Goal: Task Accomplishment & Management: Use online tool/utility

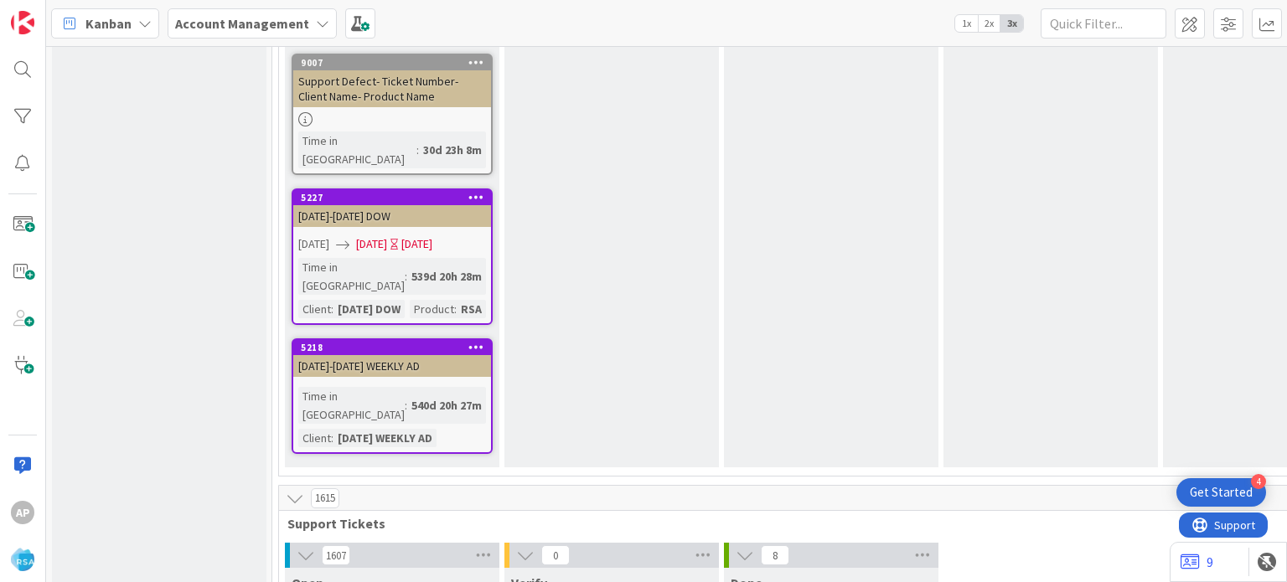
scroll to position [3220, 0]
type textarea "x"
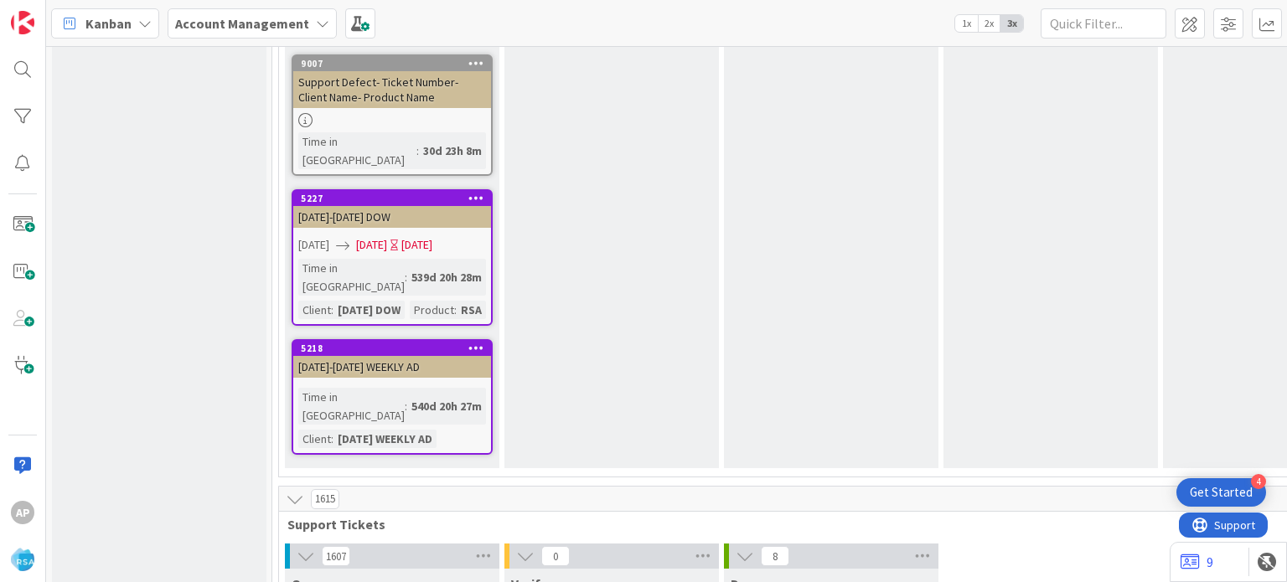
type textarea "Support Defect- Ticket Number- Client Name- Product Name"
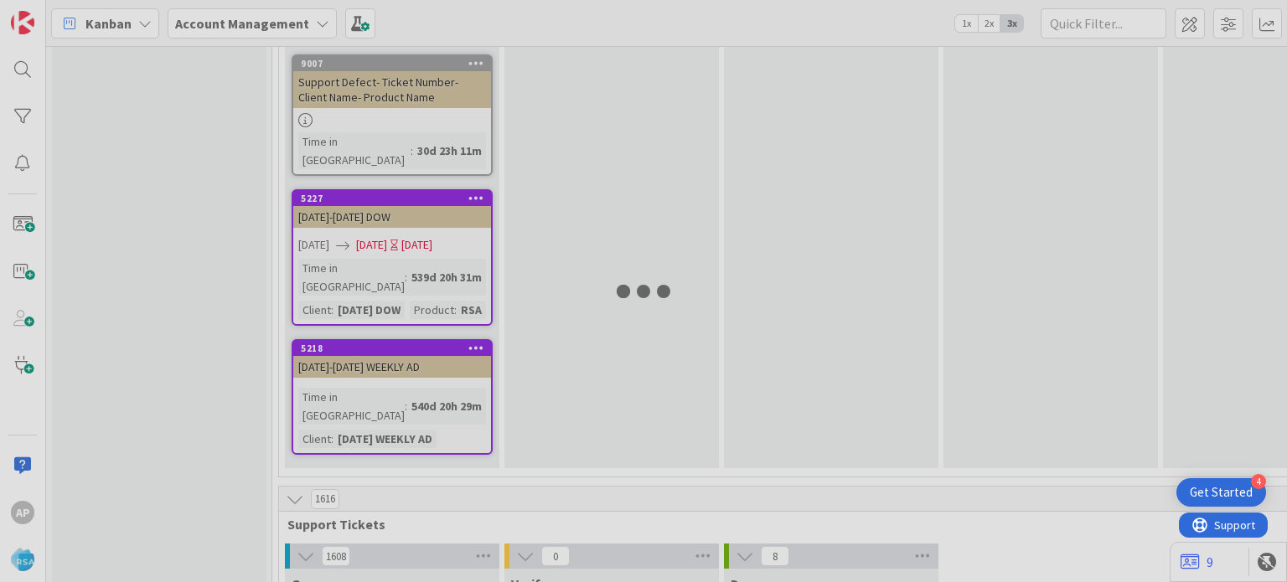
click at [634, 473] on div at bounding box center [643, 291] width 1287 height 582
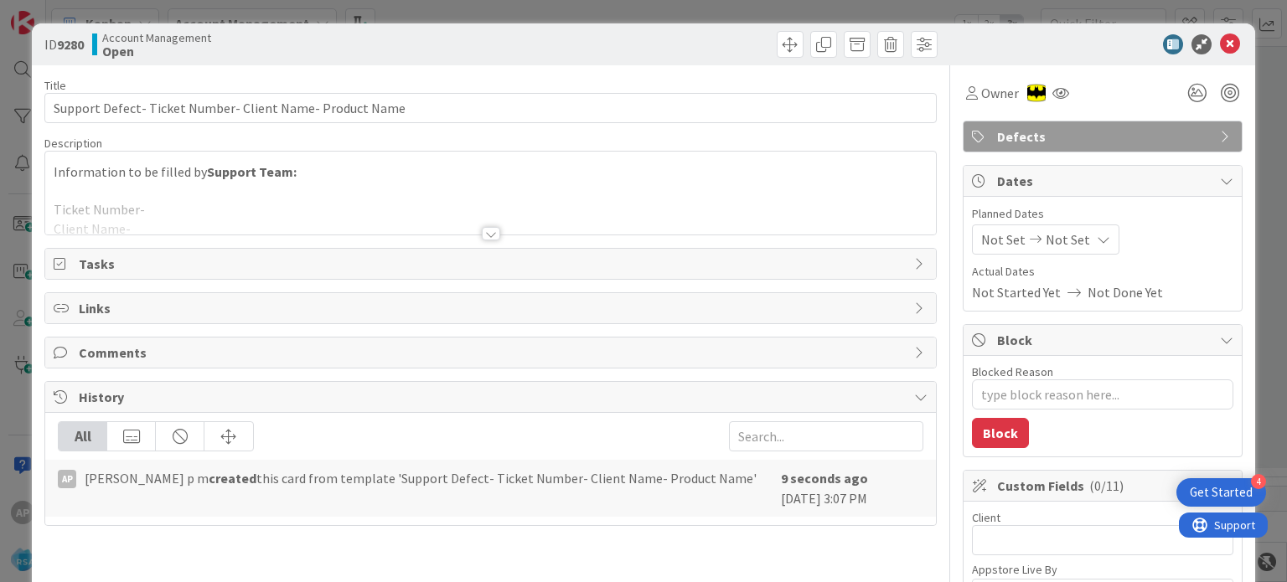
click at [484, 234] on div at bounding box center [491, 233] width 18 height 13
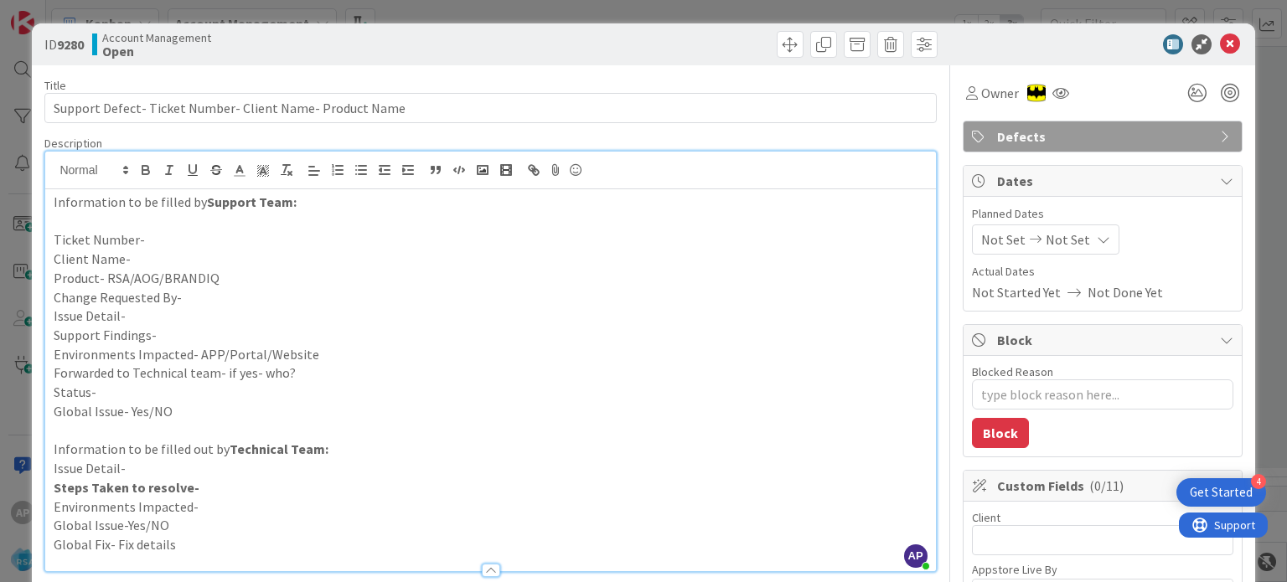
click at [163, 264] on p "Client Name-" at bounding box center [490, 259] width 873 height 19
click at [166, 238] on p "Ticket Number-" at bounding box center [490, 239] width 873 height 19
paste div
click at [225, 279] on p "Product- RSA/AOG/BRANDIQ" at bounding box center [490, 278] width 873 height 19
type textarea "x"
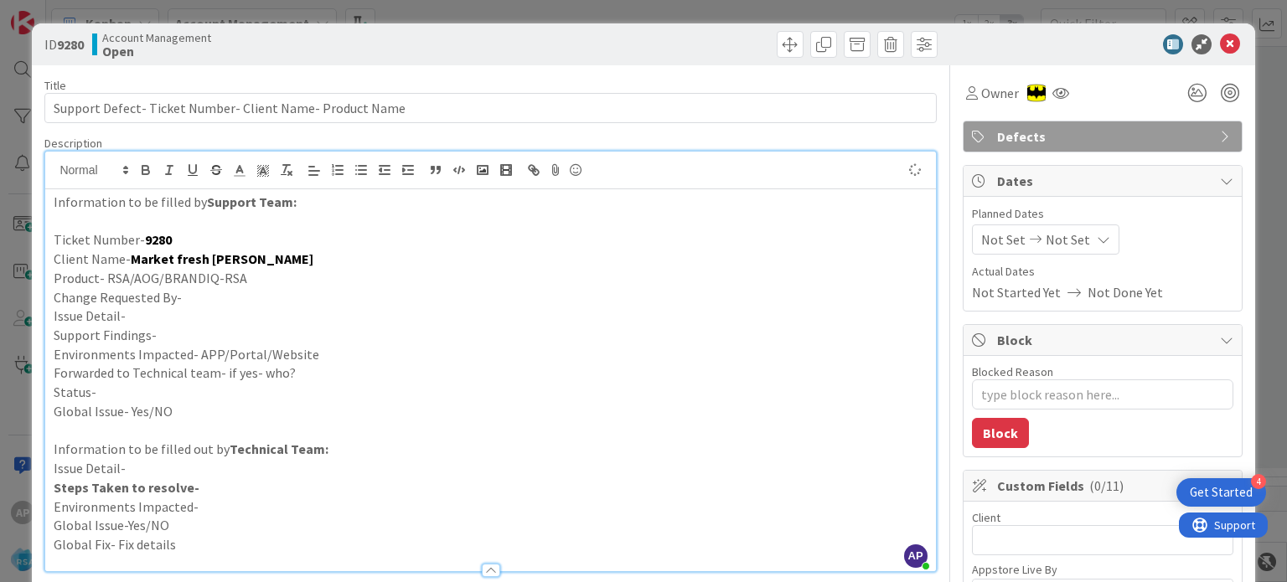
click at [224, 297] on p "Change Requested By-" at bounding box center [490, 297] width 873 height 19
click at [152, 319] on p "Issue Detail-" at bounding box center [490, 316] width 873 height 19
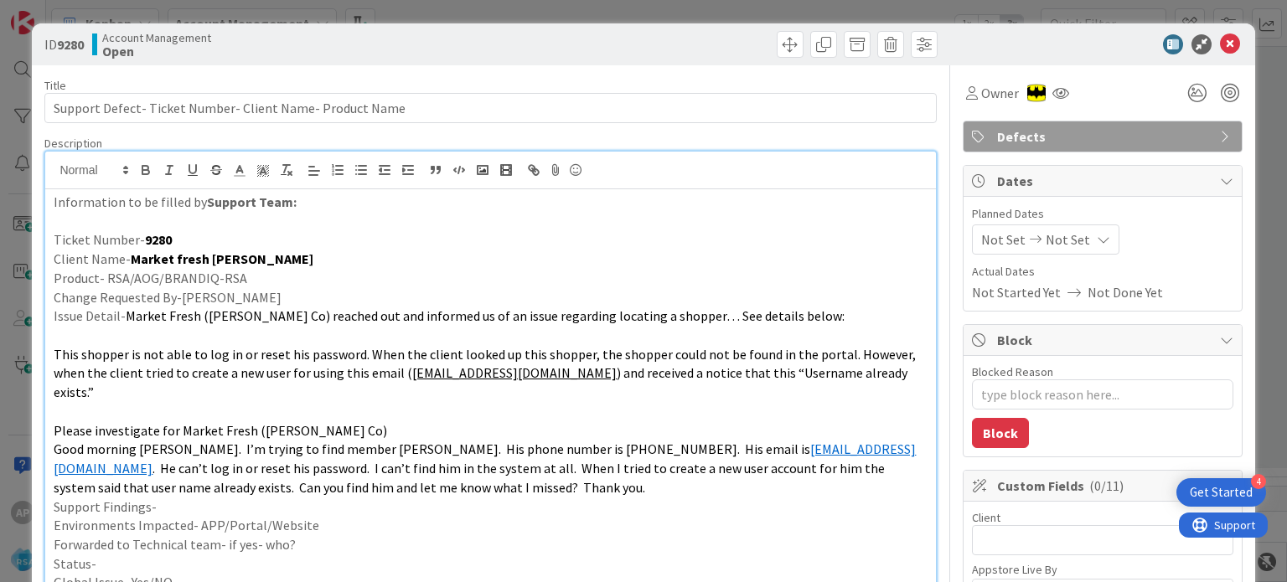
click at [194, 498] on p "Support Findings-" at bounding box center [490, 507] width 873 height 19
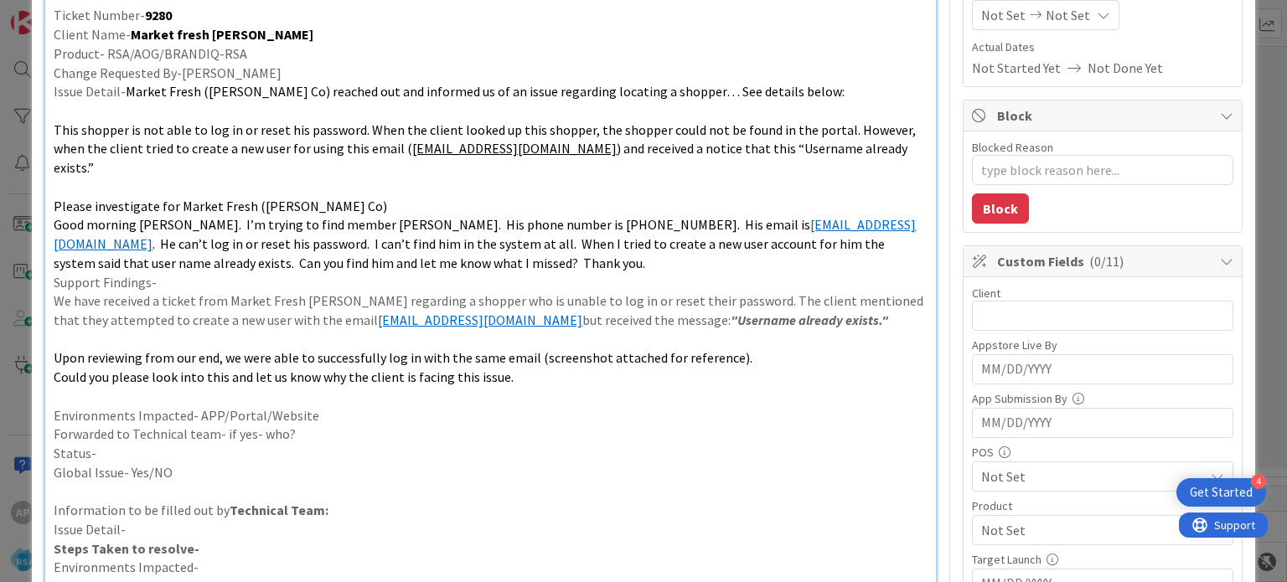
scroll to position [282, 0]
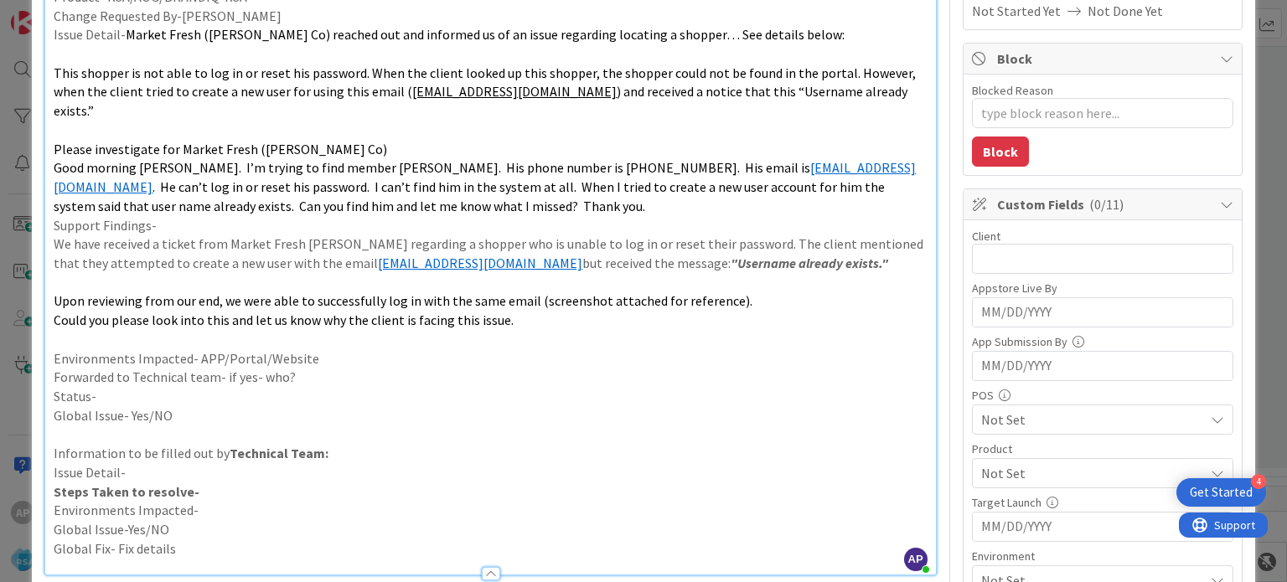
click at [314, 349] on p "Environments Impacted- APP/Portal/Website" at bounding box center [490, 358] width 873 height 19
click at [295, 368] on p "Forwarded to Technical team- if yes- who?" at bounding box center [490, 377] width 873 height 19
click at [212, 387] on p "Status-" at bounding box center [490, 396] width 873 height 19
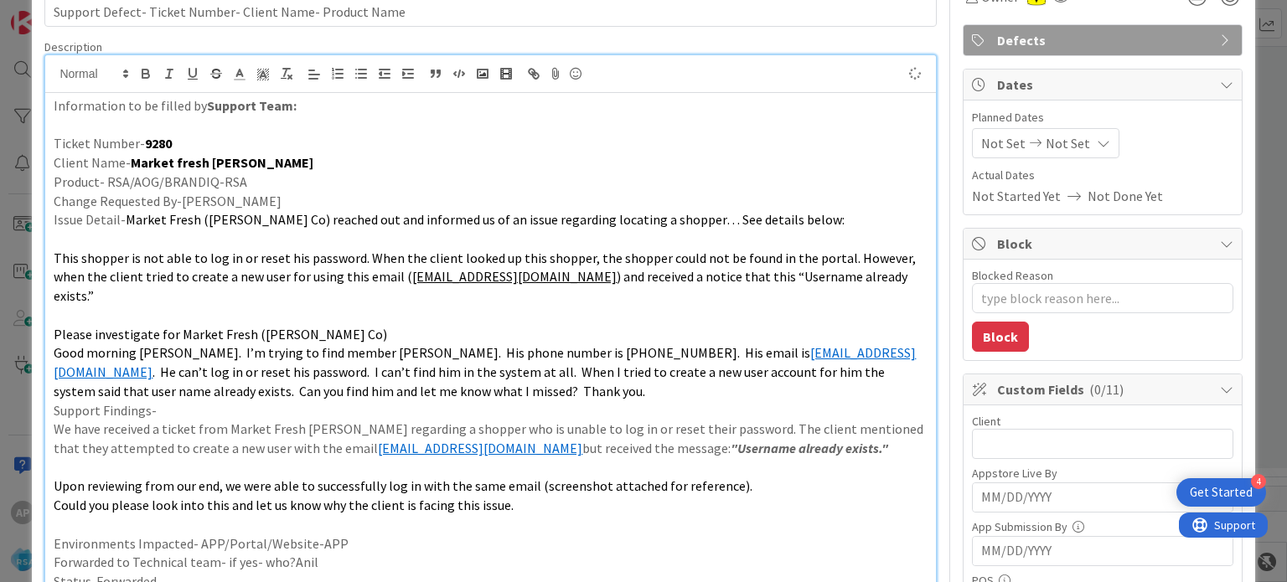
scroll to position [50, 0]
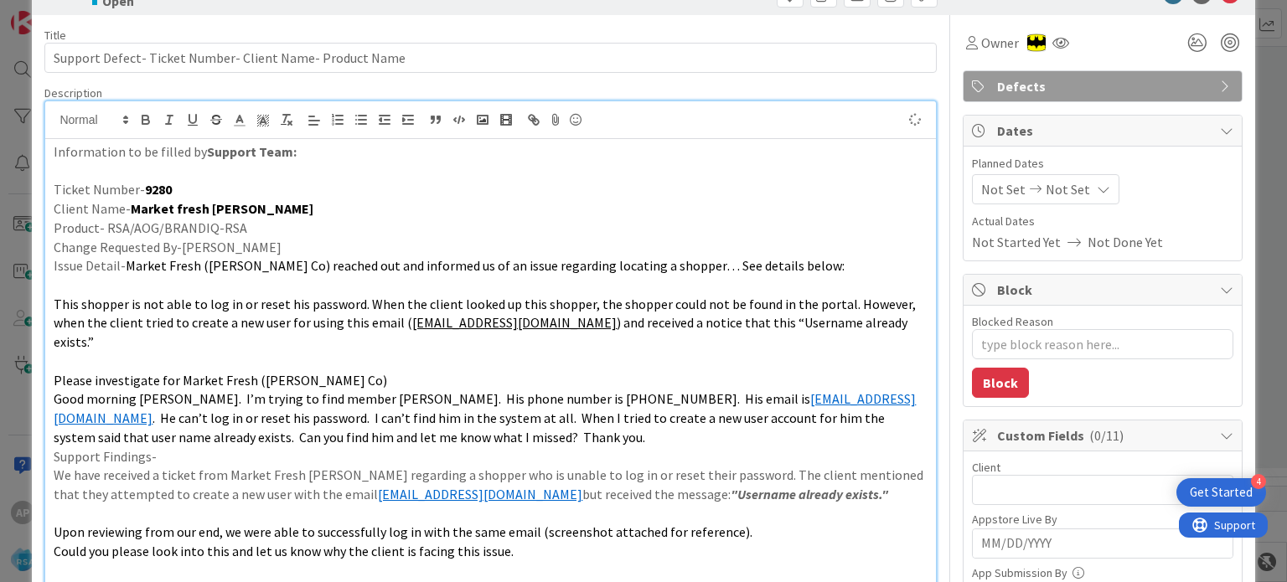
type textarea "x"
drag, startPoint x: 1026, startPoint y: 186, endPoint x: 717, endPoint y: 200, distance: 308.7
click at [717, 200] on p "Client Name- Market fresh [PERSON_NAME]" at bounding box center [490, 208] width 873 height 19
click at [987, 191] on span "Not Set" at bounding box center [1003, 189] width 44 height 20
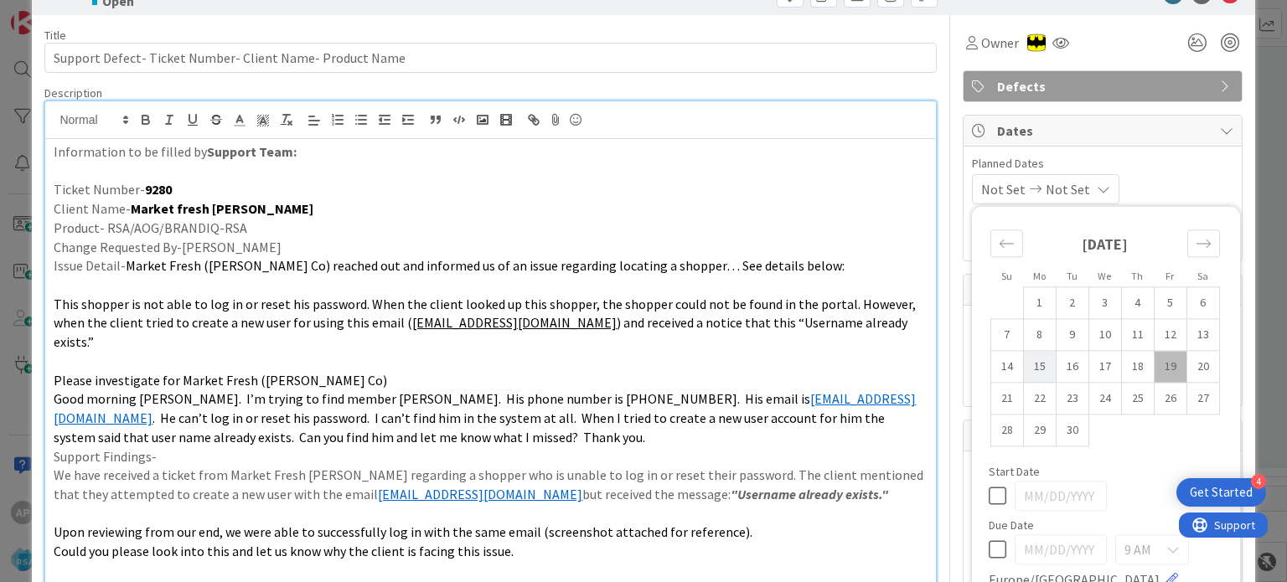
click at [1031, 366] on td "15" at bounding box center [1039, 367] width 33 height 32
type input "[DATE]"
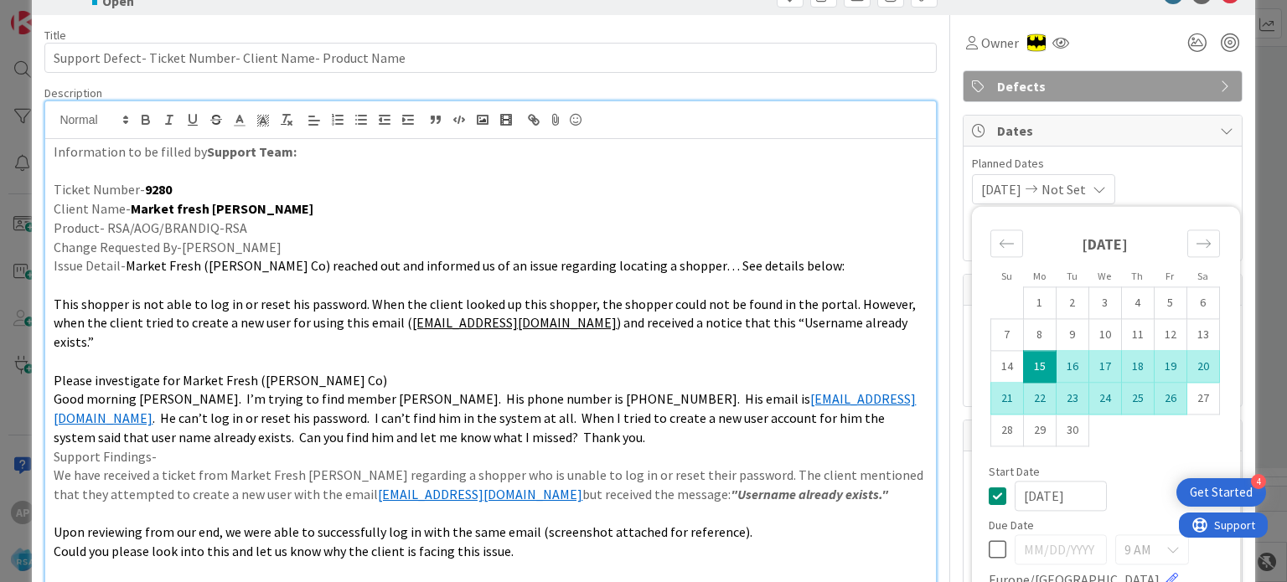
click at [1154, 401] on td "26" at bounding box center [1170, 399] width 33 height 32
type textarea "x"
type input "[DATE]"
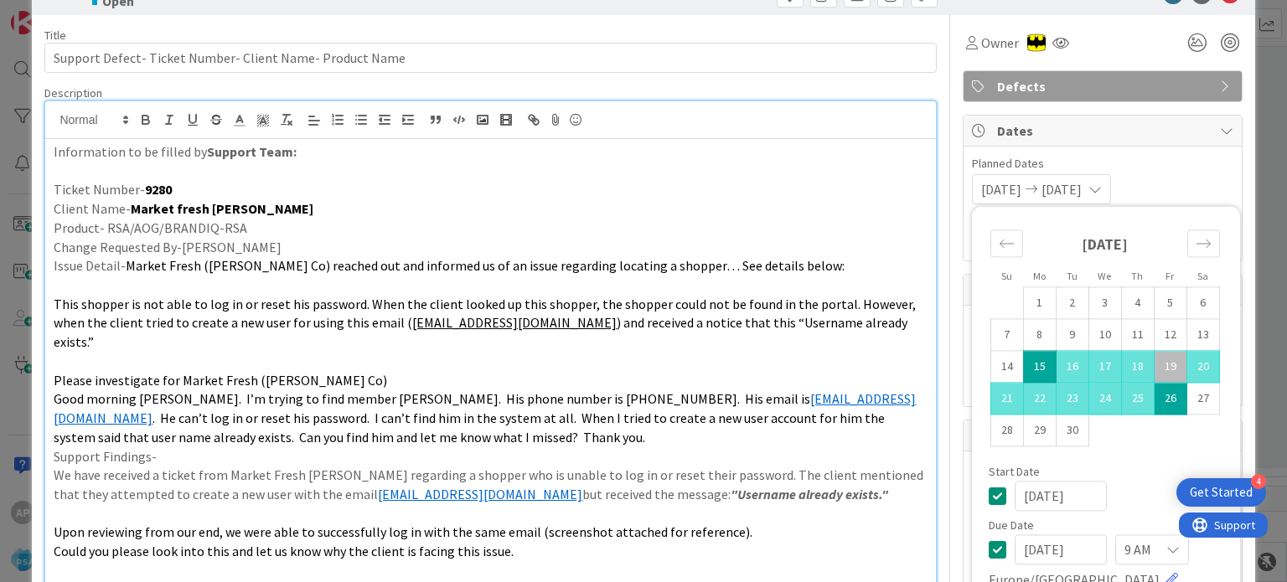
click at [784, 302] on span "This shopper is not able to log in or reset his password. When the client looke…" at bounding box center [486, 314] width 865 height 36
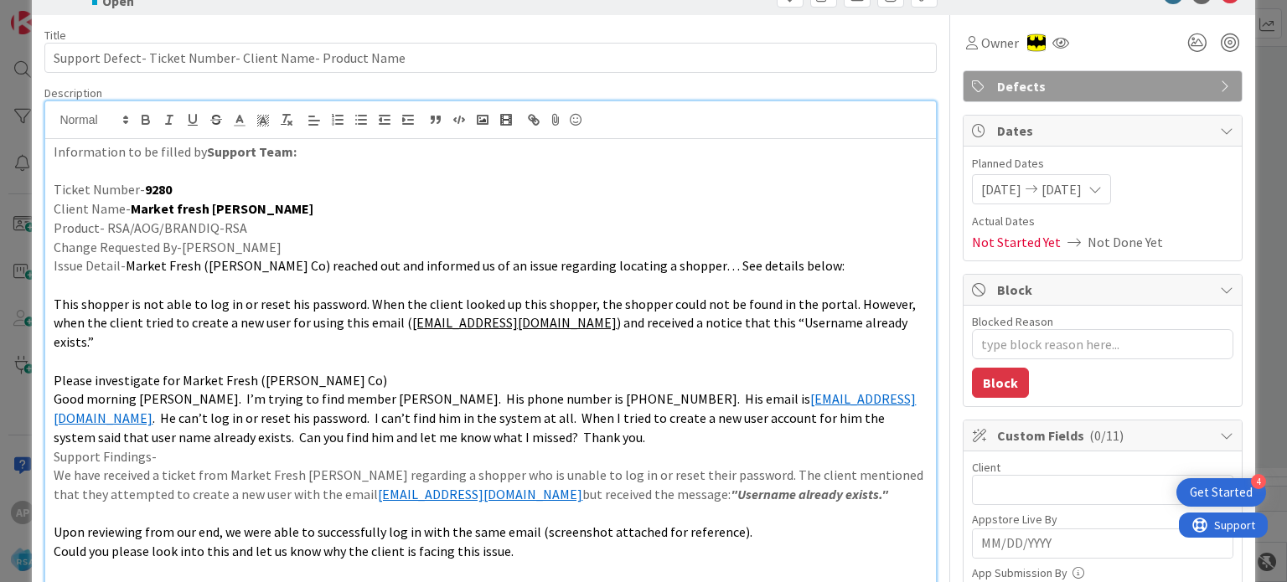
scroll to position [325, 0]
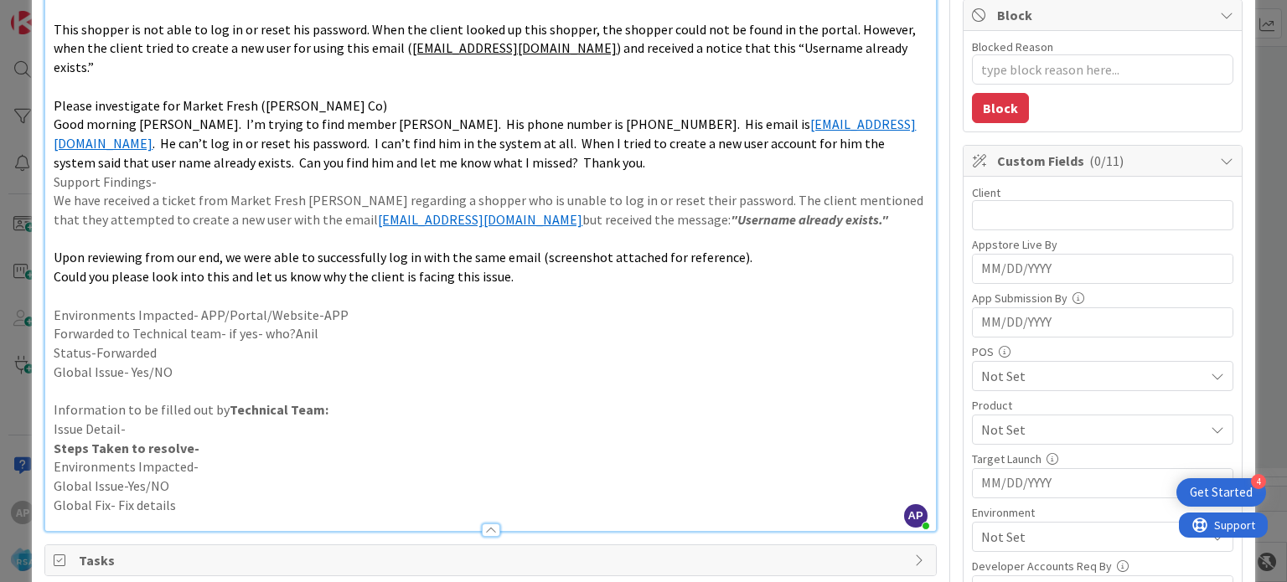
type textarea "x"
click at [996, 218] on input "text" at bounding box center [1102, 215] width 261 height 30
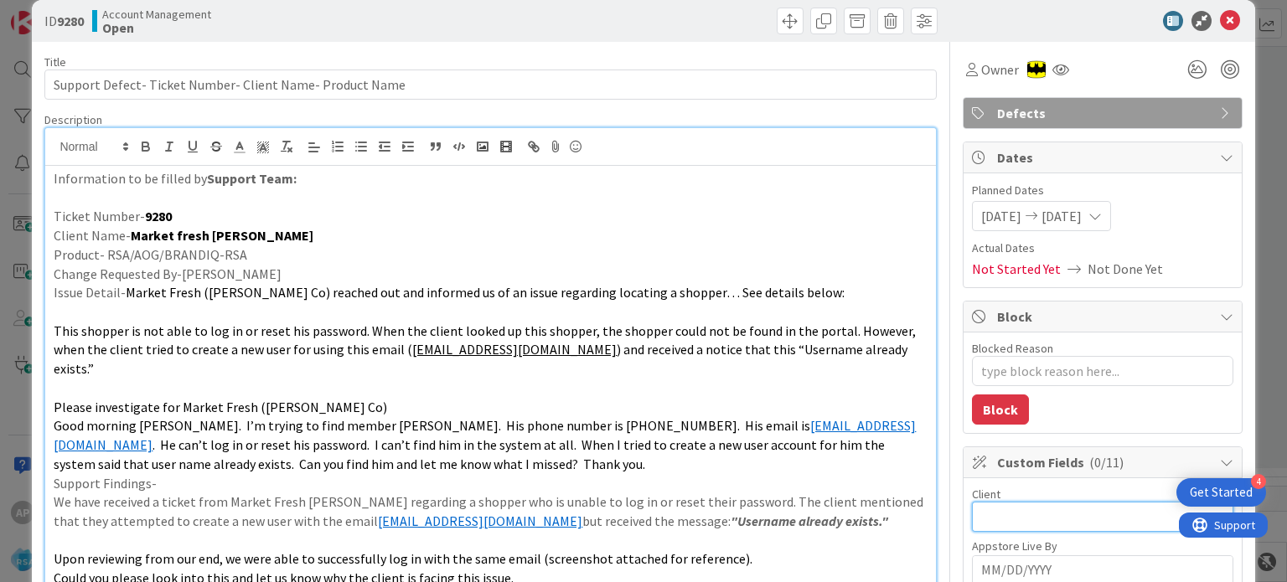
scroll to position [0, 0]
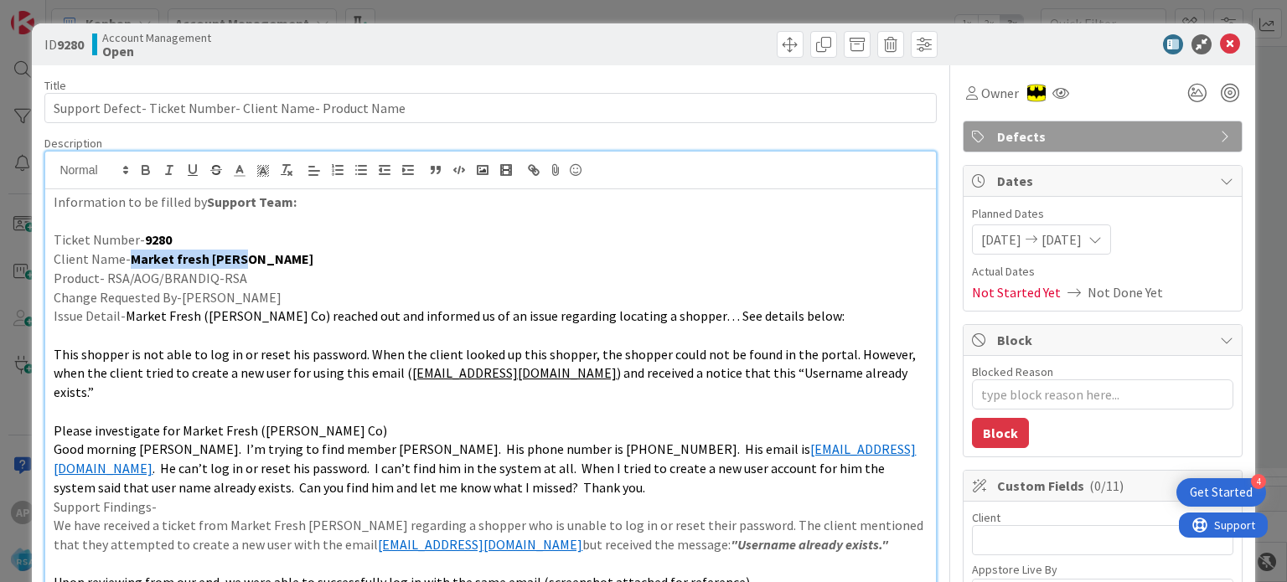
drag, startPoint x: 257, startPoint y: 261, endPoint x: 127, endPoint y: 261, distance: 129.9
click at [127, 261] on p "Client Name- Market fresh [PERSON_NAME]" at bounding box center [490, 259] width 873 height 19
copy strong "Market fresh [PERSON_NAME]"
click at [972, 539] on input "text" at bounding box center [1102, 540] width 261 height 30
paste input "Market fresh [PERSON_NAME]"
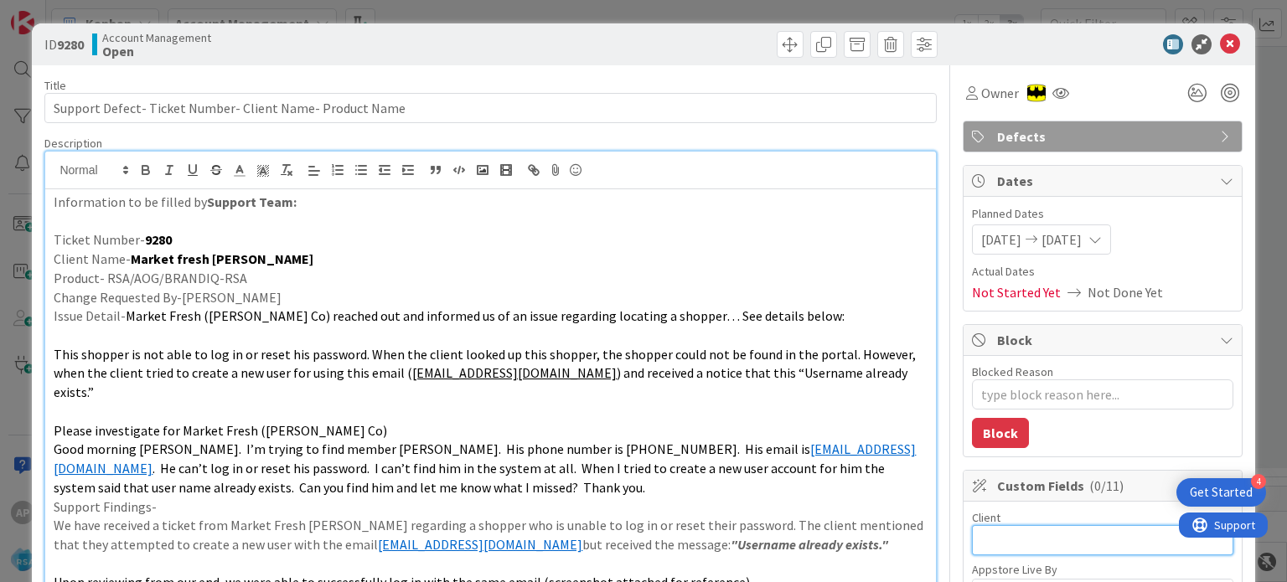
type input "Market fresh [PERSON_NAME]"
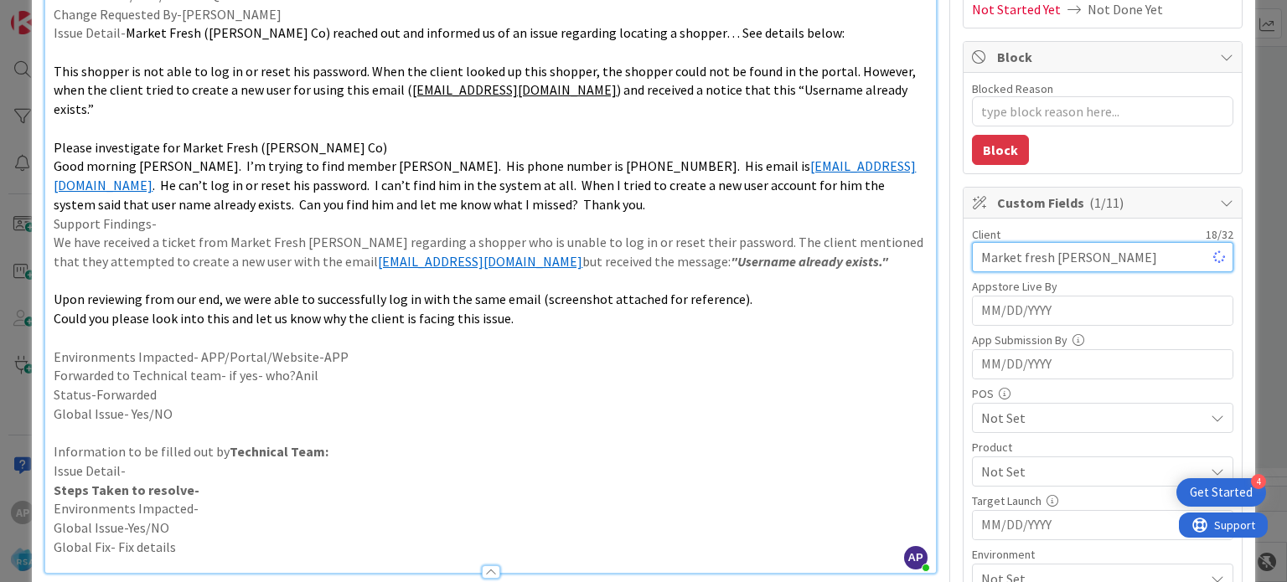
type textarea "x"
type input "Market fresh [PERSON_NAME]"
click at [997, 462] on span "Not Set" at bounding box center [1092, 472] width 223 height 20
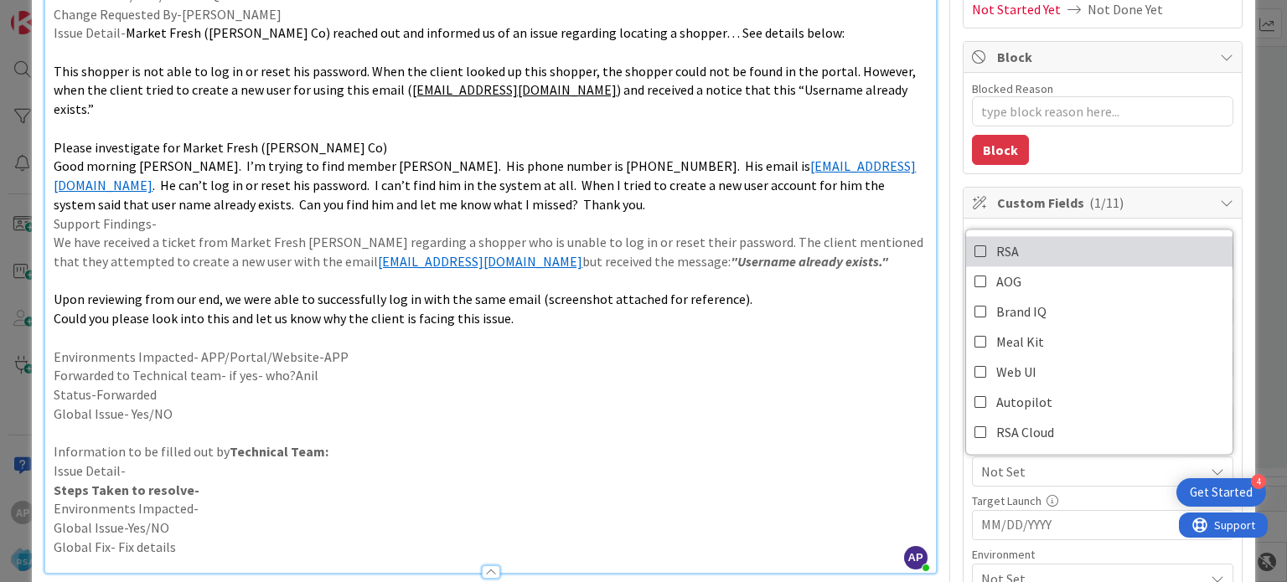
click at [975, 247] on icon at bounding box center [981, 251] width 13 height 25
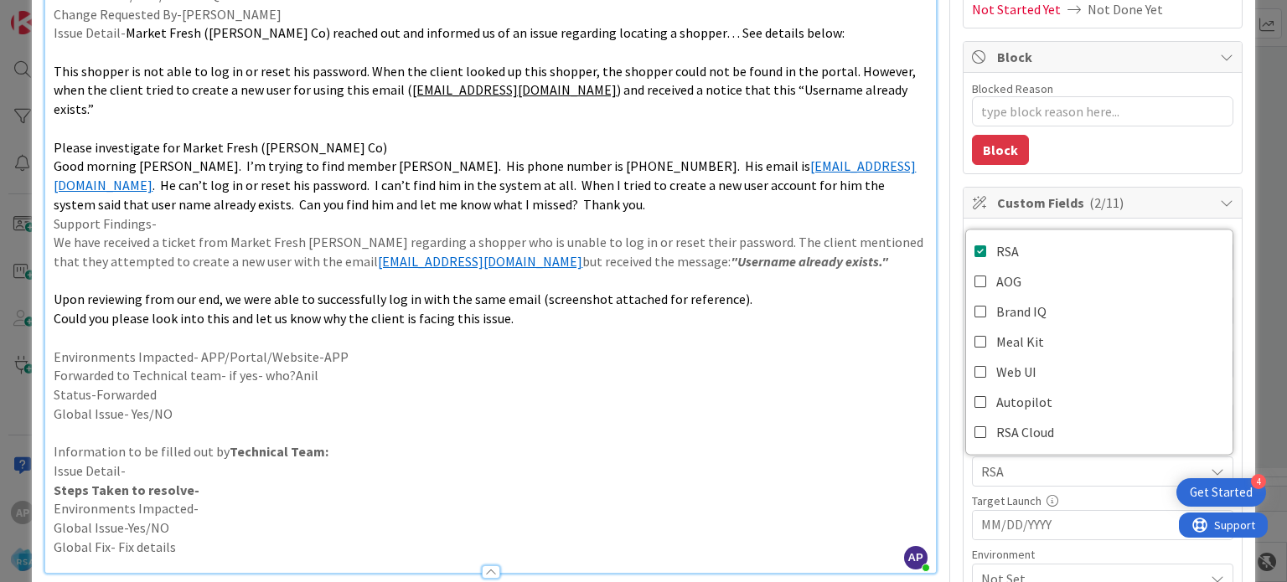
click at [825, 348] on p "Environments Impacted- APP/Portal/Website-APP" at bounding box center [490, 357] width 873 height 19
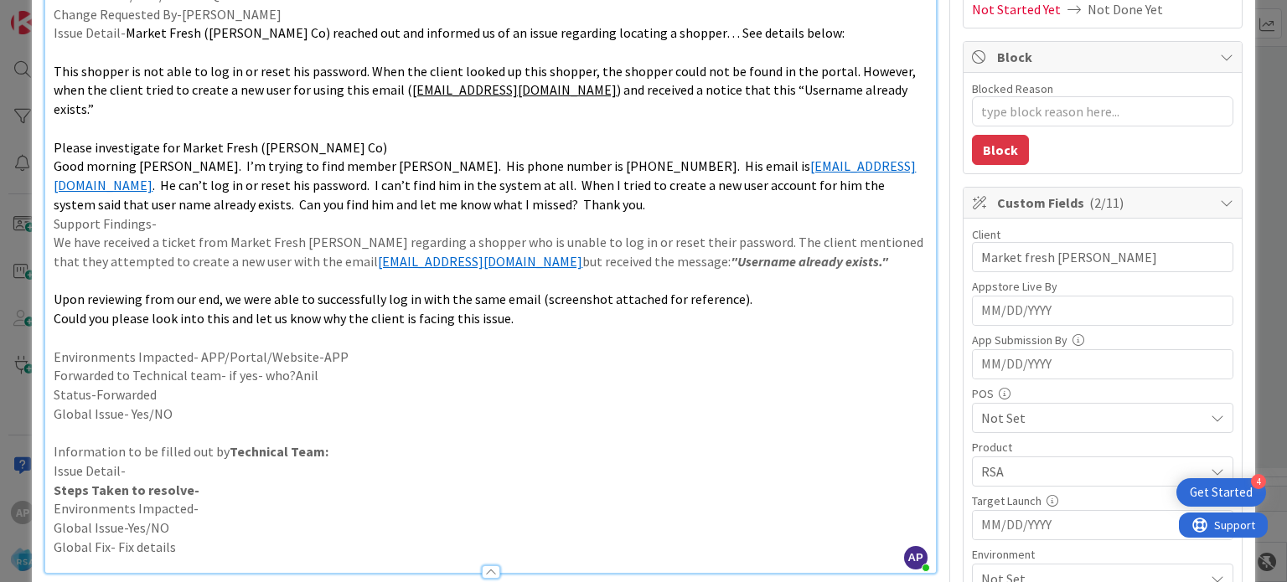
click at [798, 519] on p "Global Issue-Yes/NO" at bounding box center [490, 528] width 873 height 19
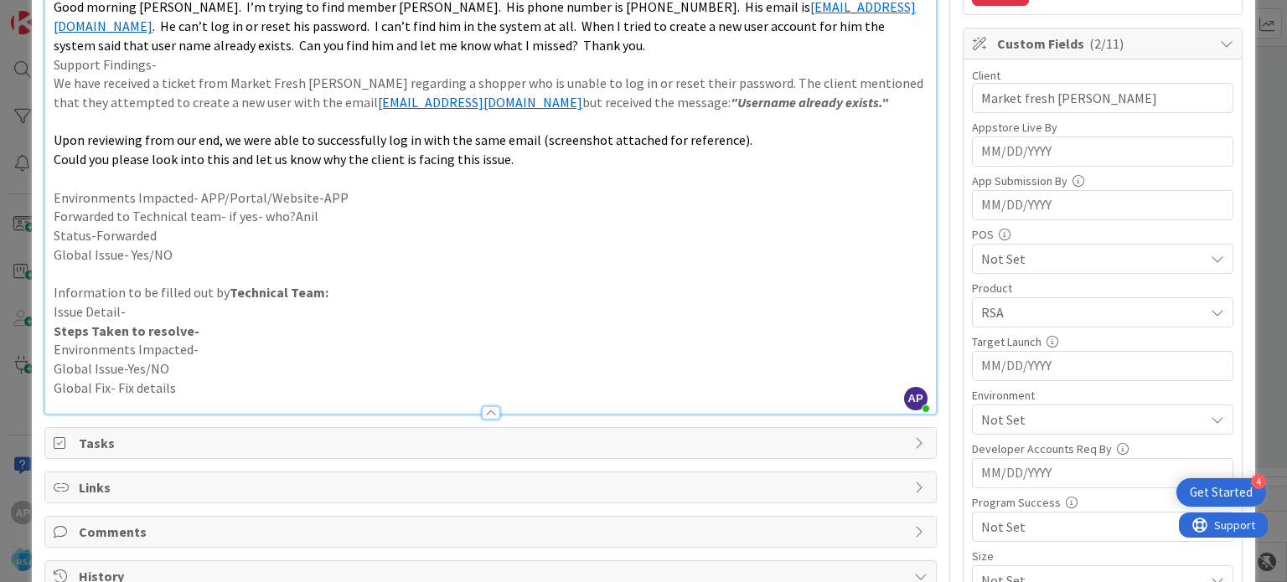
scroll to position [444, 0]
click at [981, 416] on span "Not Set" at bounding box center [1092, 418] width 223 height 20
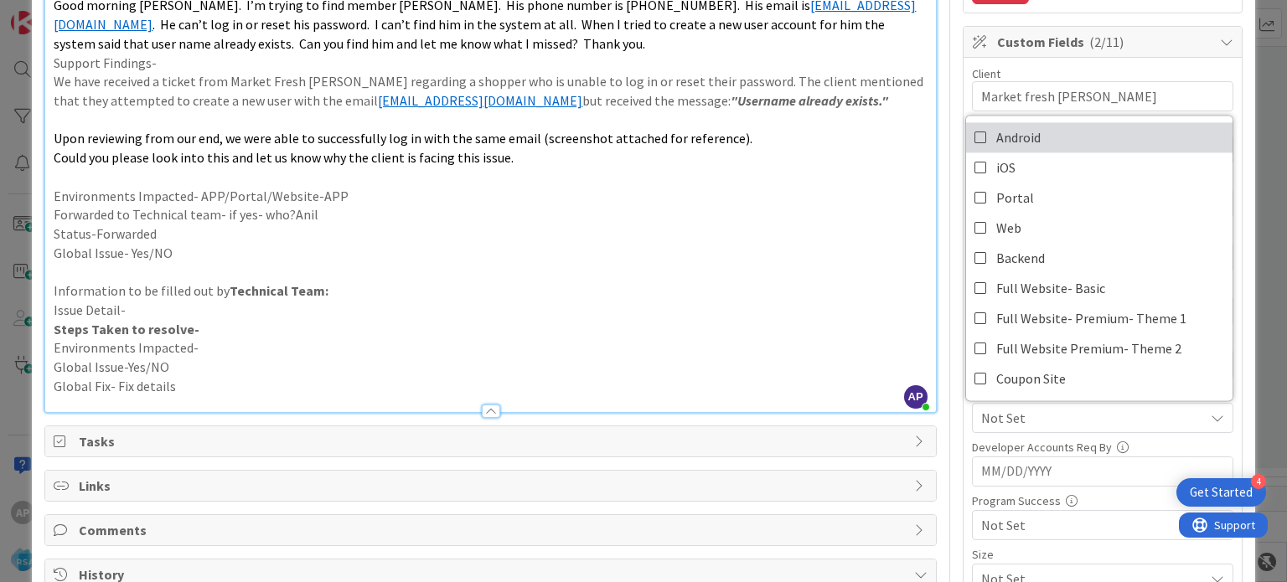
click at [975, 133] on icon at bounding box center [981, 137] width 13 height 25
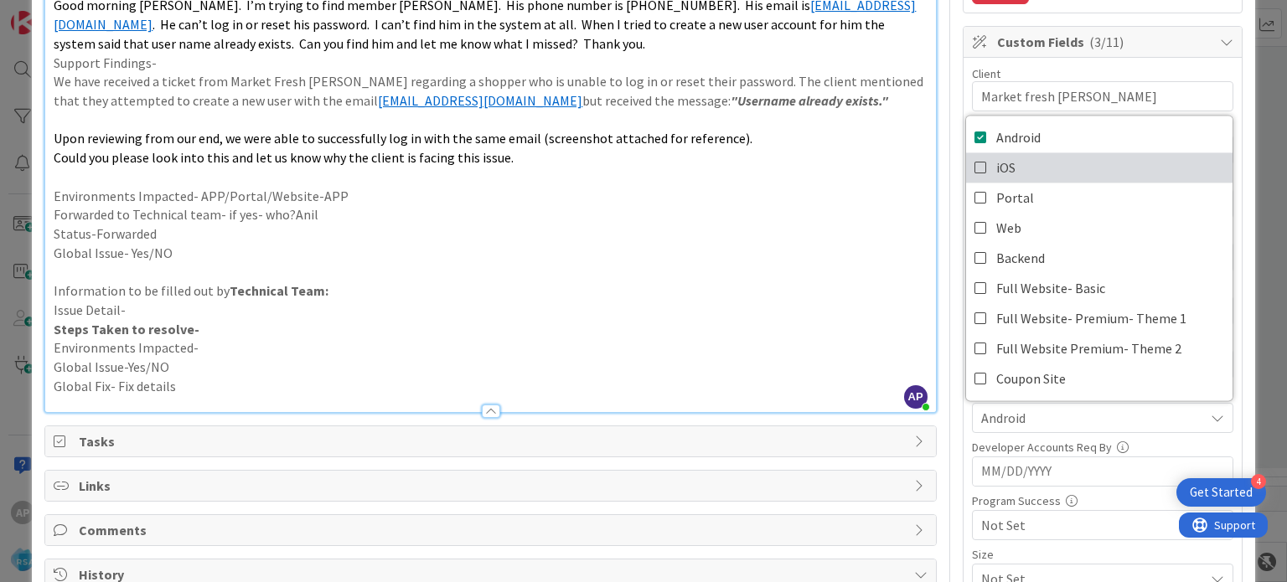
click at [975, 166] on icon at bounding box center [981, 167] width 13 height 25
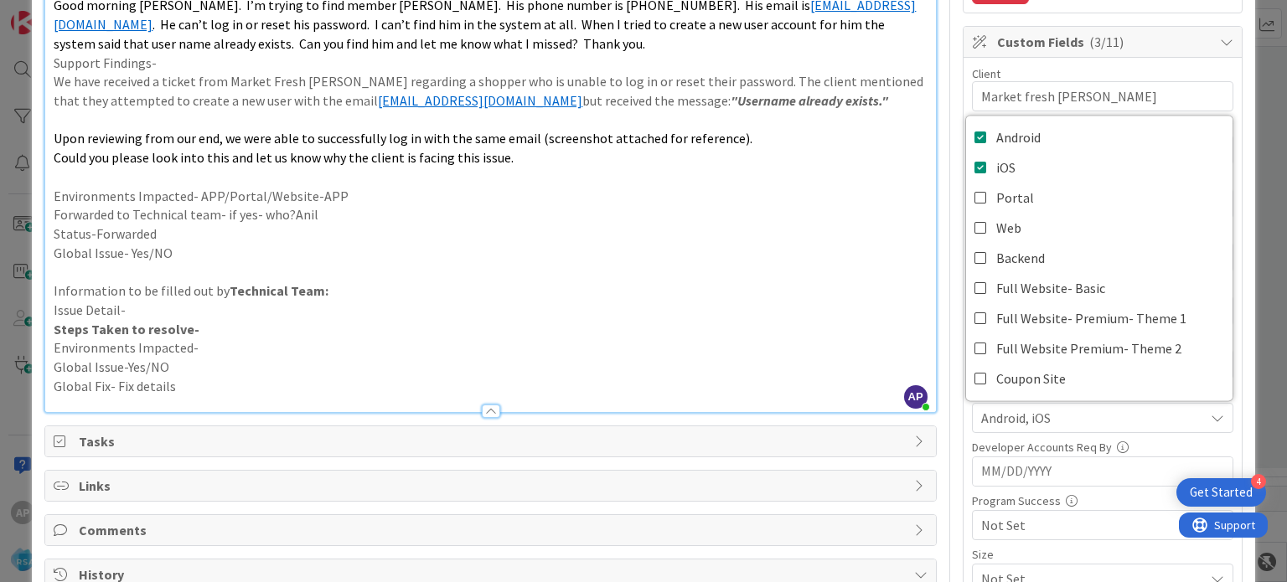
click at [794, 301] on p "Issue Detail-" at bounding box center [490, 310] width 873 height 19
type textarea "x"
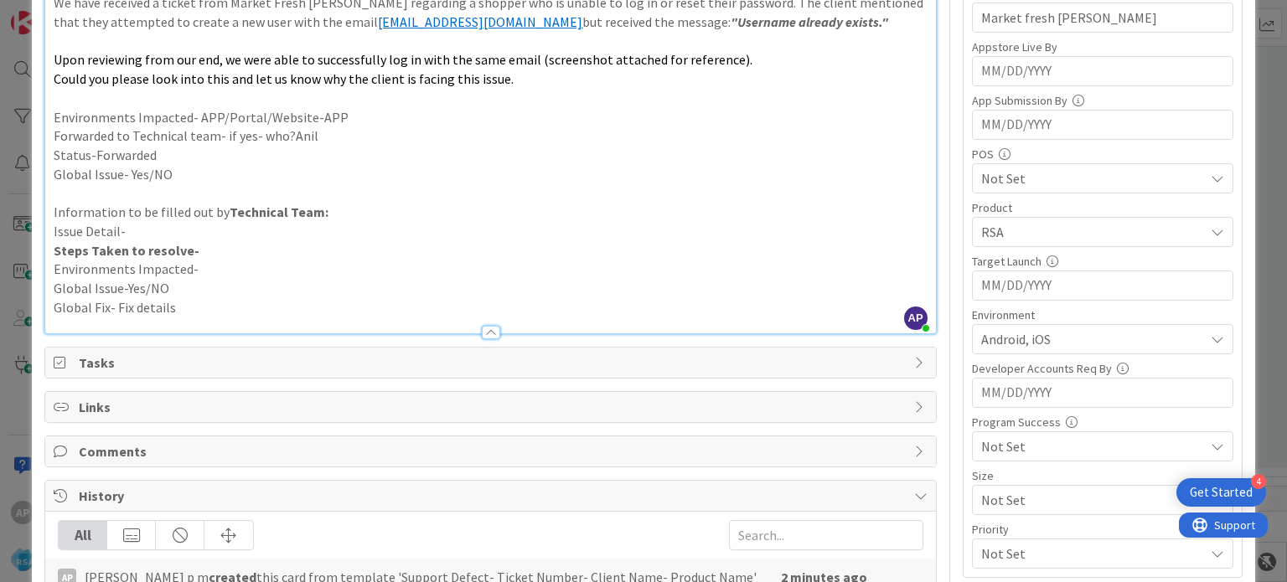
scroll to position [520, 0]
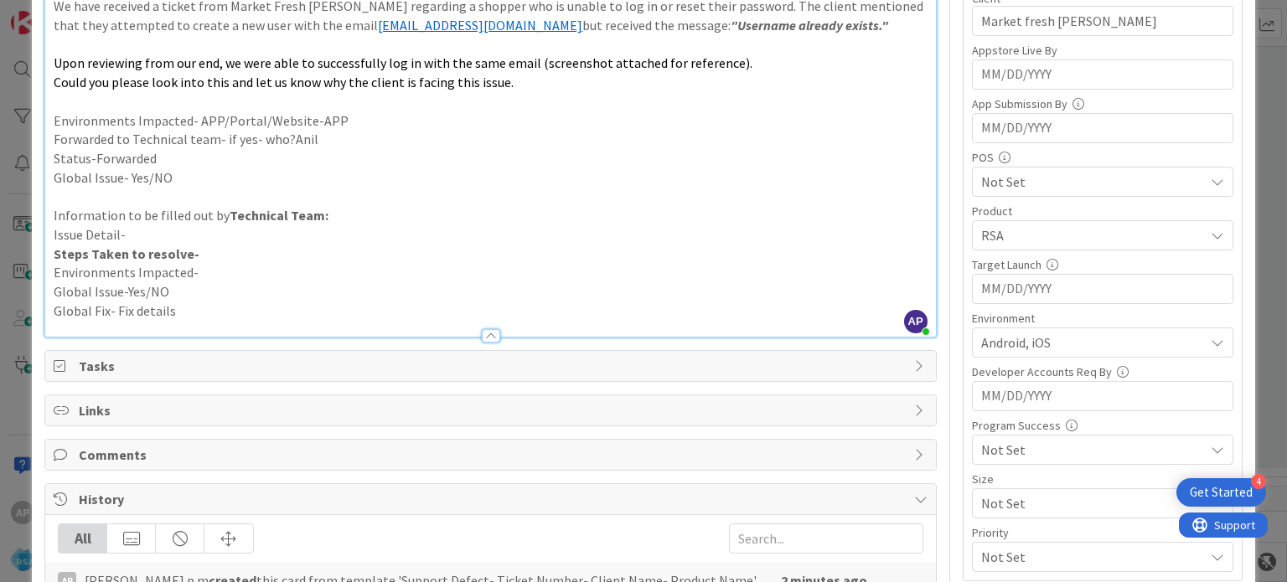
click at [991, 236] on span "RSA" at bounding box center [1092, 235] width 223 height 20
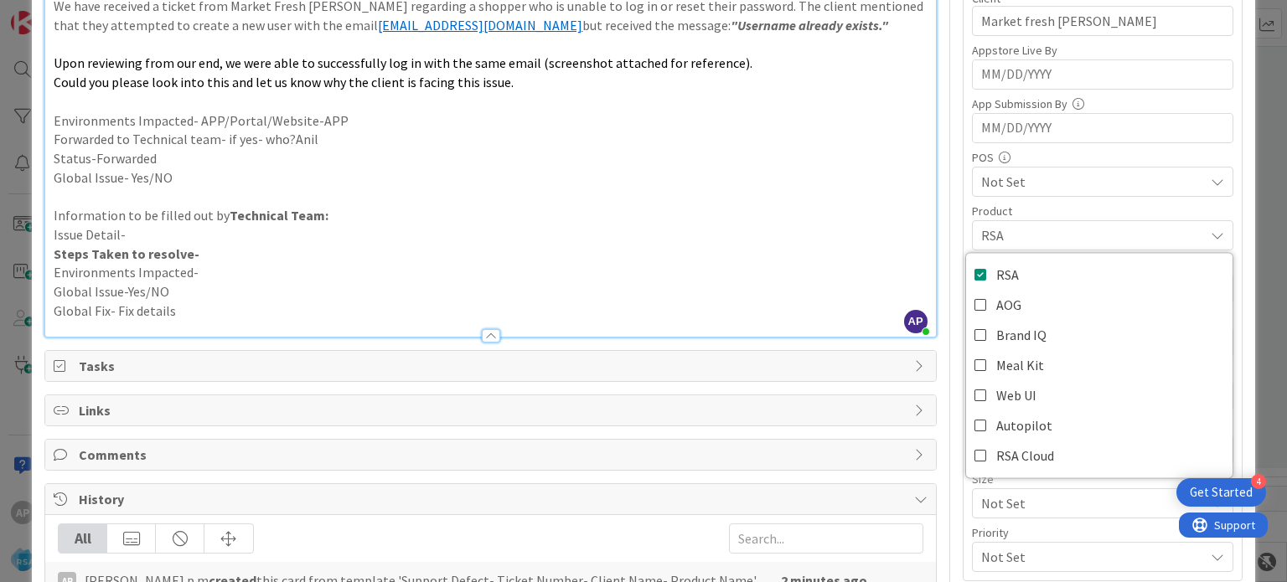
click at [803, 149] on p "Status-Forwarded" at bounding box center [490, 158] width 873 height 19
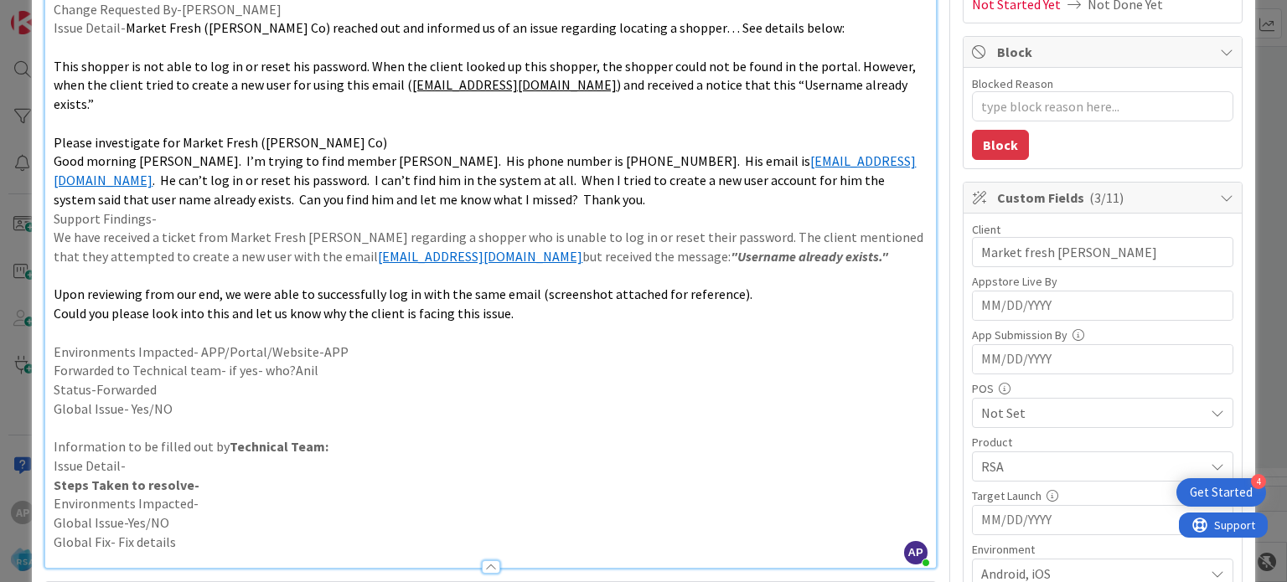
scroll to position [0, 0]
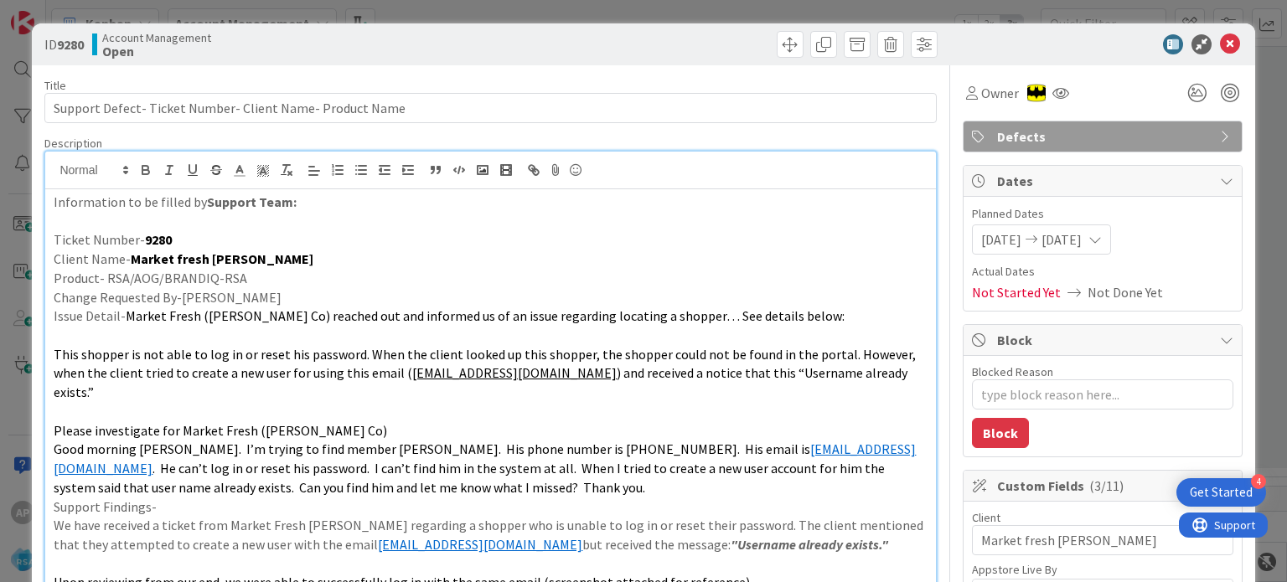
click at [1220, 341] on icon at bounding box center [1226, 340] width 13 height 13
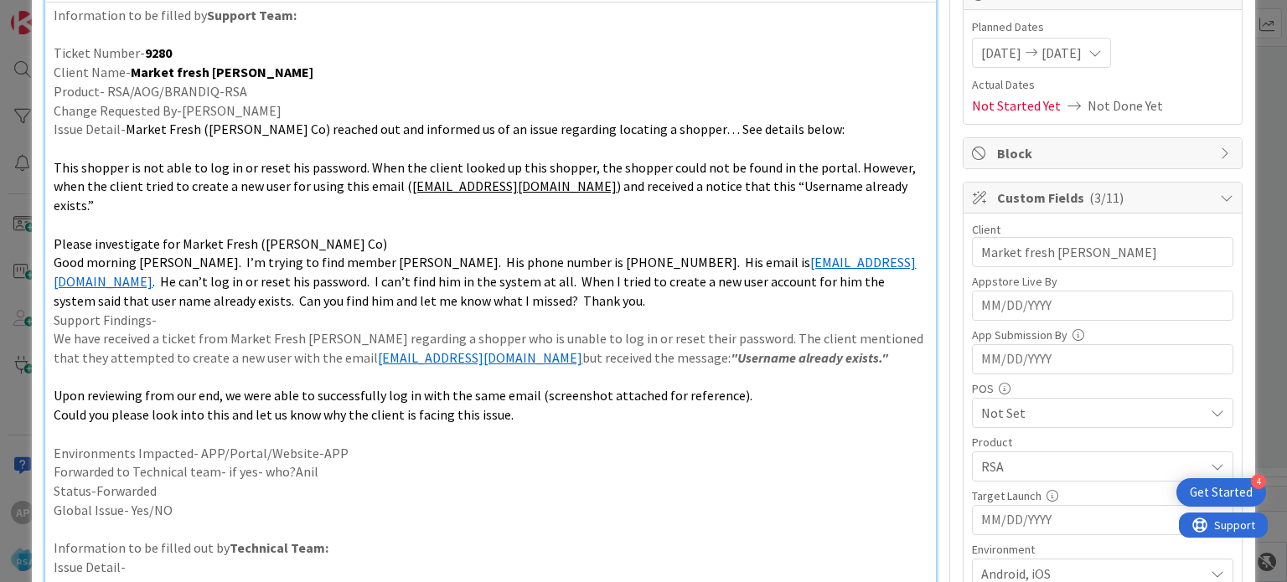
scroll to position [194, 0]
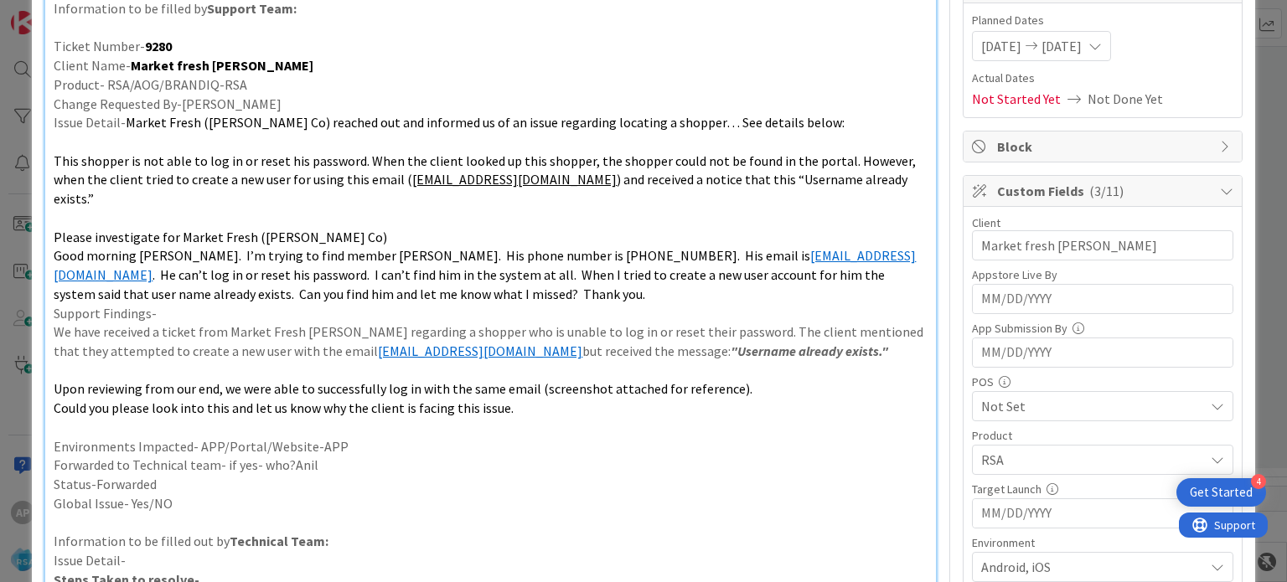
click at [542, 304] on p "Support Findings-" at bounding box center [490, 313] width 873 height 19
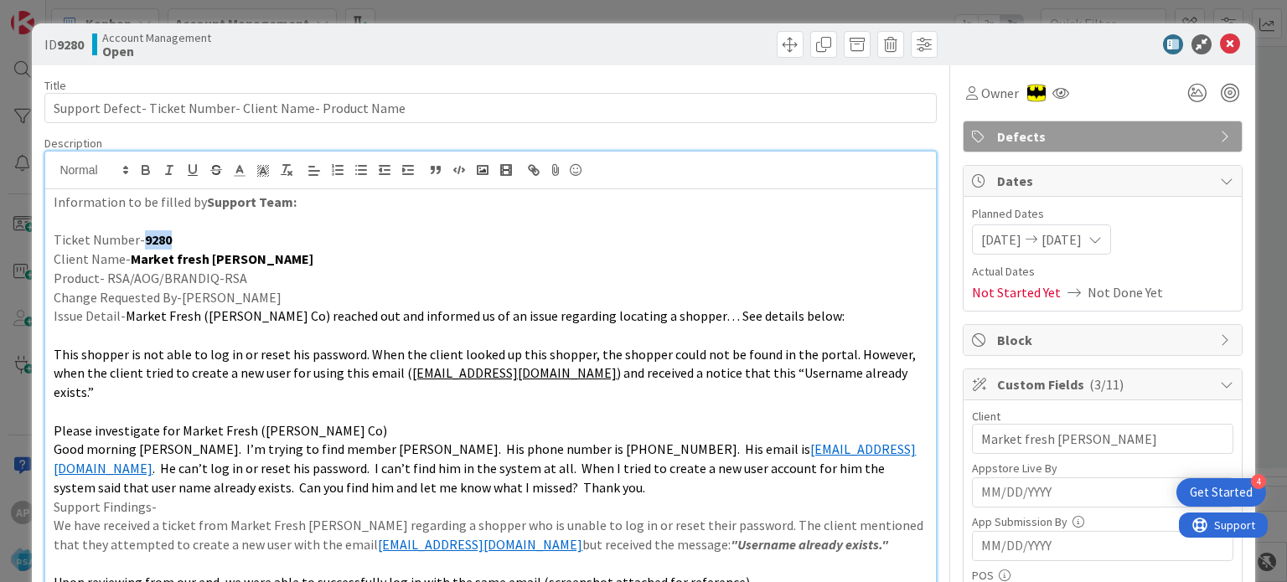
drag, startPoint x: 142, startPoint y: 238, endPoint x: 178, endPoint y: 236, distance: 36.1
click at [178, 236] on p "Ticket Number- 9280" at bounding box center [490, 239] width 873 height 19
copy strong "9280"
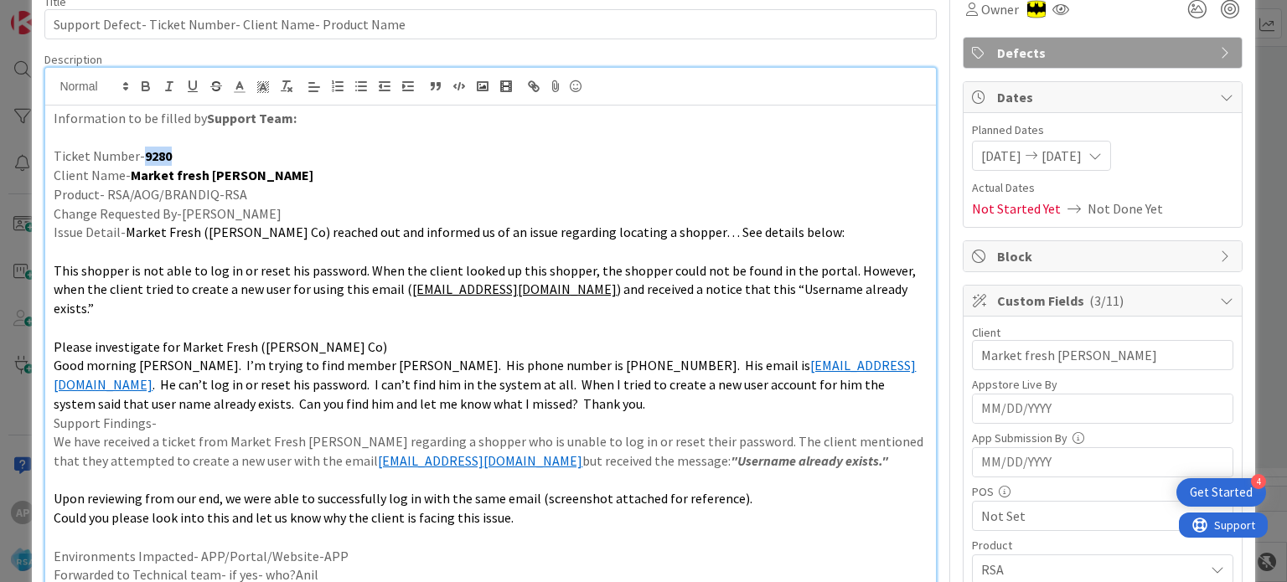
drag, startPoint x: 185, startPoint y: 160, endPoint x: 141, endPoint y: 158, distance: 44.5
click at [141, 158] on p "Ticket Number- 9280" at bounding box center [490, 156] width 873 height 19
click at [143, 158] on p "Ticket Number-#312301" at bounding box center [490, 156] width 873 height 19
